Goal: Find specific page/section: Find specific page/section

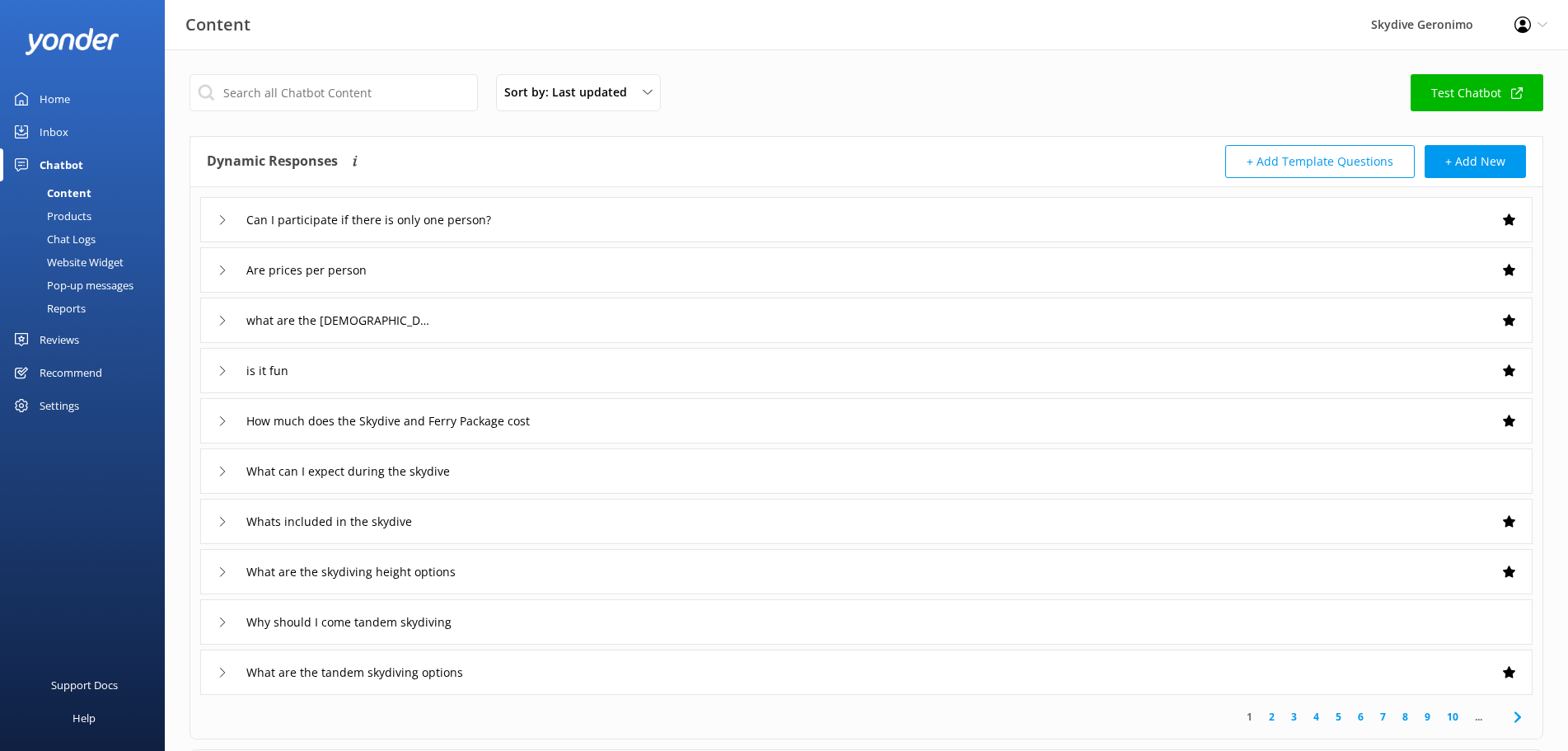
click at [63, 135] on div "Inbox" at bounding box center [54, 132] width 29 height 33
